Goal: Task Accomplishment & Management: Manage account settings

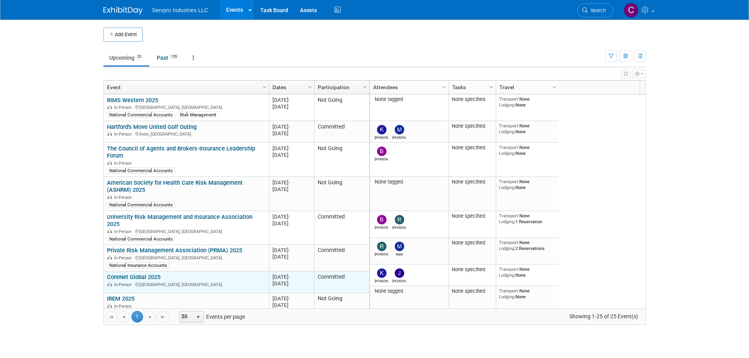
click at [127, 274] on link "CoreNet Global 2025" at bounding box center [133, 277] width 53 height 7
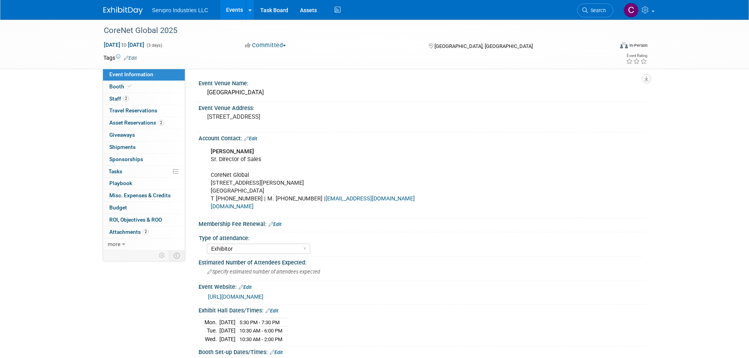
select select "Exhibitor"
click at [233, 275] on div "Specify estimated number of attendees expected" at bounding box center [421, 272] width 435 height 12
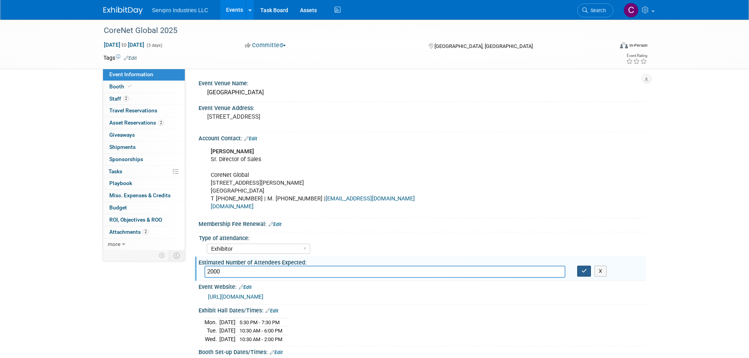
type input "2000"
click at [583, 270] on icon "button" at bounding box center [584, 270] width 6 height 5
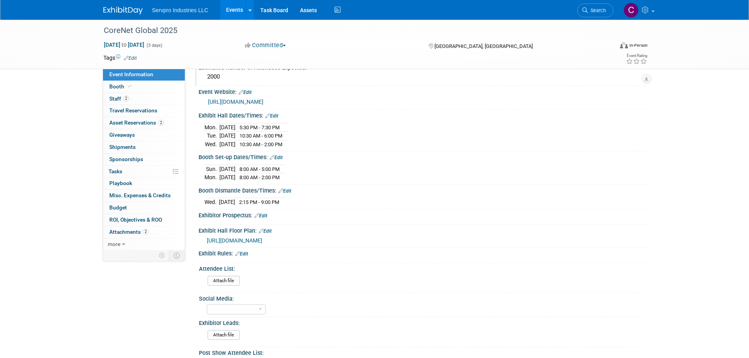
scroll to position [202, 0]
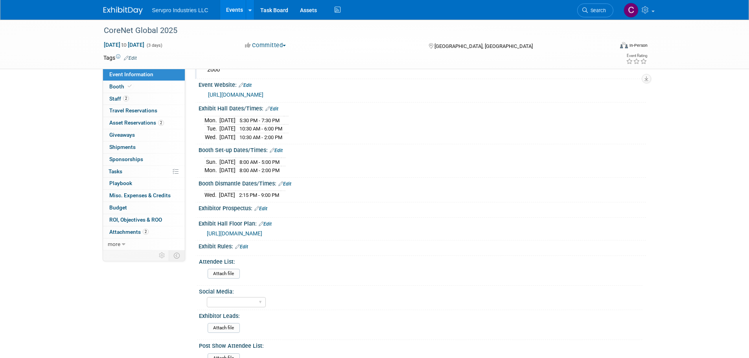
click at [262, 230] on span "https://na2025summit.expofp.com/" at bounding box center [234, 233] width 55 height 6
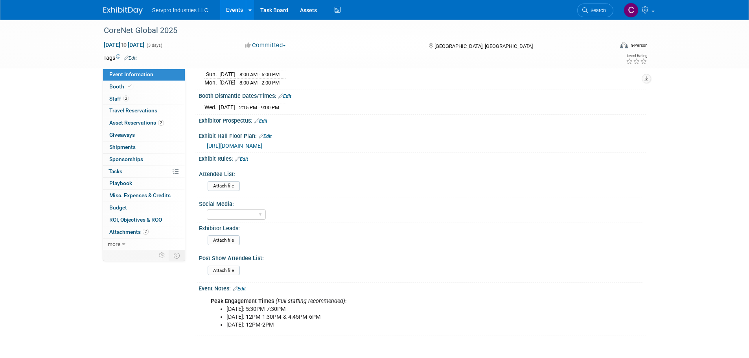
scroll to position [298, 0]
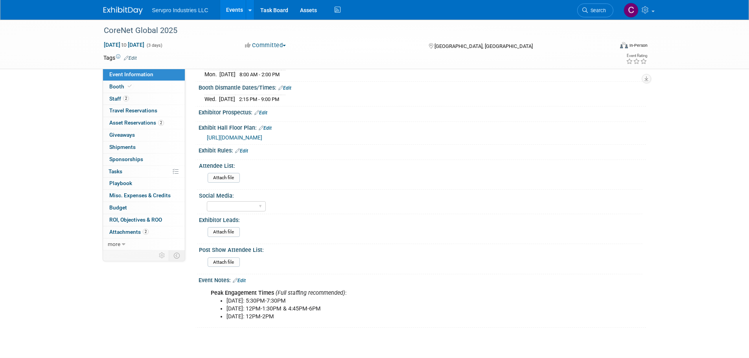
drag, startPoint x: 748, startPoint y: 191, endPoint x: 748, endPoint y: 170, distance: 20.8
click at [748, 170] on div "CoreNet Global 2025 Oct 27, 2025 to Oct 29, 2025 (3 days) Oct 27, 2025 to Oct 2…" at bounding box center [374, 33] width 749 height 622
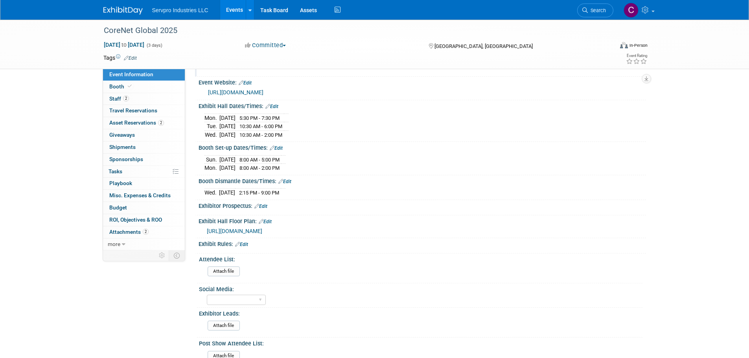
scroll to position [188, 0]
